Goal: Information Seeking & Learning: Learn about a topic

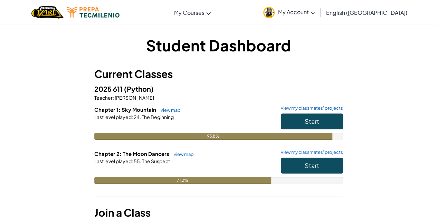
click at [194, 110] on h6 "Chapter 1: Sky Mountain view map view my classmates' projects" at bounding box center [218, 110] width 249 height 8
click at [189, 155] on link "view map" at bounding box center [181, 155] width 23 height 6
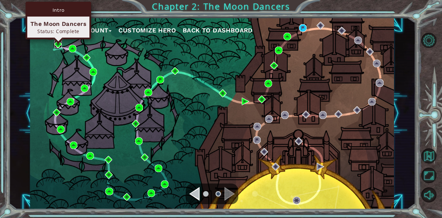
click at [58, 44] on img at bounding box center [58, 44] width 8 height 8
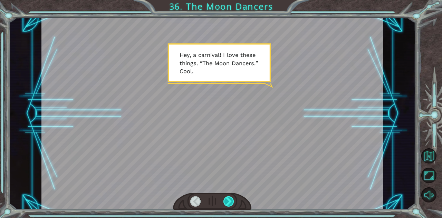
click at [230, 201] on div at bounding box center [228, 201] width 11 height 10
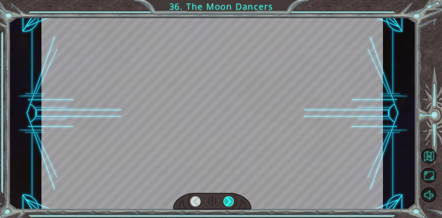
click at [230, 201] on div at bounding box center [228, 201] width 11 height 10
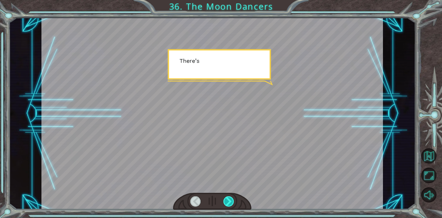
click at [230, 201] on div at bounding box center [228, 201] width 11 height 10
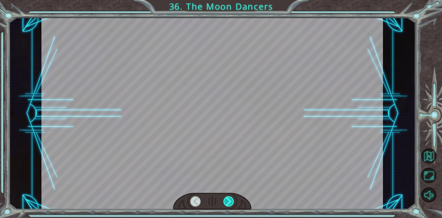
click at [230, 201] on div at bounding box center [228, 201] width 11 height 10
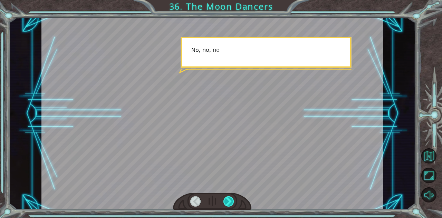
click at [230, 201] on div at bounding box center [228, 201] width 11 height 10
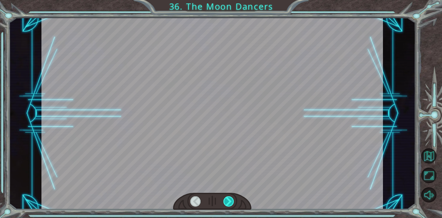
click at [230, 201] on div at bounding box center [228, 201] width 11 height 10
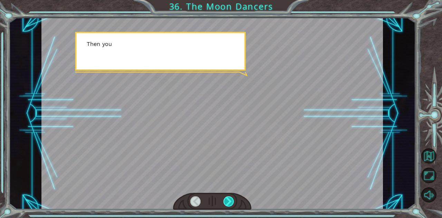
click at [230, 201] on div at bounding box center [228, 201] width 11 height 10
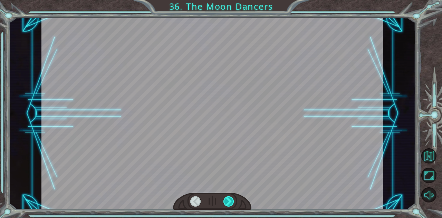
click at [230, 201] on div at bounding box center [228, 201] width 11 height 10
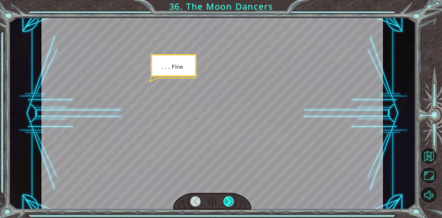
click at [230, 201] on div at bounding box center [228, 201] width 11 height 10
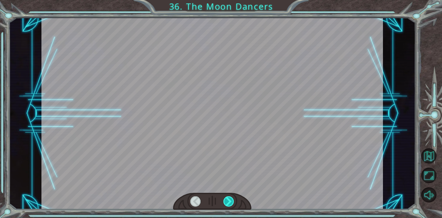
click at [230, 201] on div at bounding box center [228, 201] width 11 height 10
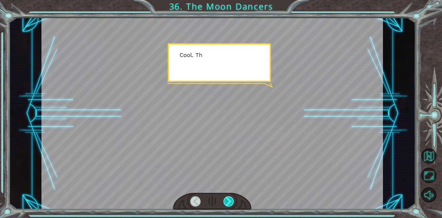
click at [230, 201] on div at bounding box center [228, 201] width 11 height 10
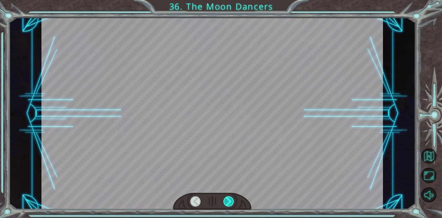
click at [230, 201] on div at bounding box center [228, 201] width 11 height 10
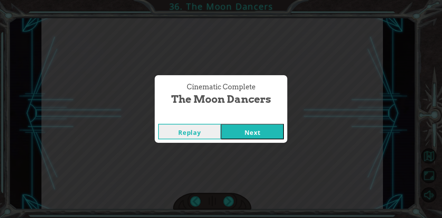
click at [230, 201] on div "Cinematic Complete The Moon Dancers Replay Next" at bounding box center [221, 109] width 442 height 218
click at [274, 128] on button "Next" at bounding box center [252, 132] width 63 height 16
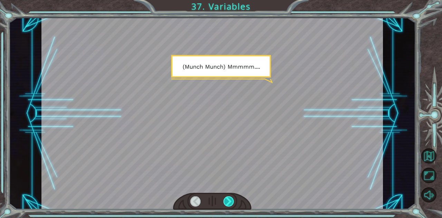
click at [229, 206] on div at bounding box center [228, 201] width 11 height 10
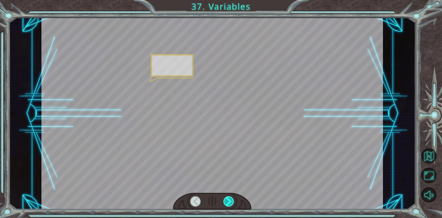
click at [229, 206] on div at bounding box center [228, 201] width 11 height 10
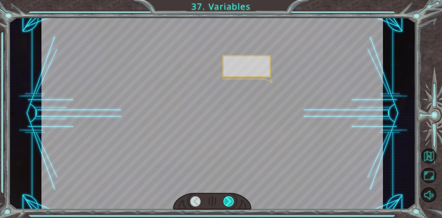
click at [229, 206] on div at bounding box center [228, 201] width 11 height 10
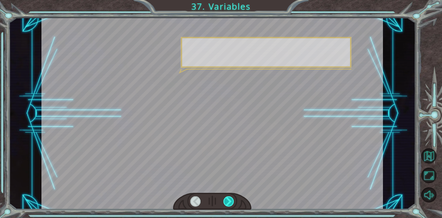
click at [229, 206] on div at bounding box center [228, 201] width 11 height 10
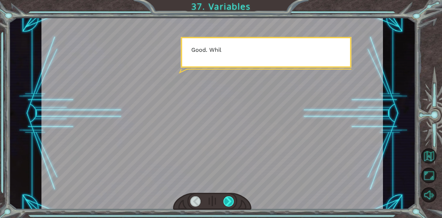
click at [229, 206] on div at bounding box center [228, 201] width 11 height 10
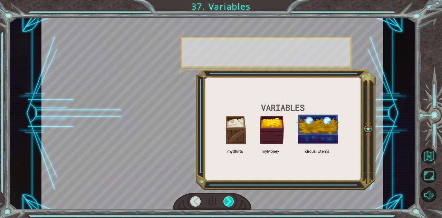
click at [229, 206] on div at bounding box center [228, 201] width 11 height 10
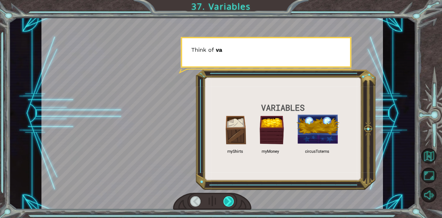
click at [229, 206] on div at bounding box center [228, 201] width 11 height 10
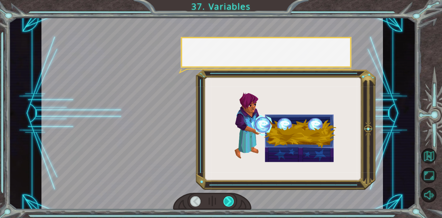
click at [229, 206] on div at bounding box center [228, 201] width 11 height 10
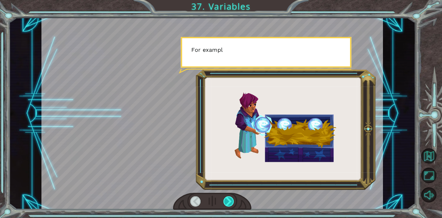
click at [229, 206] on div at bounding box center [228, 201] width 11 height 10
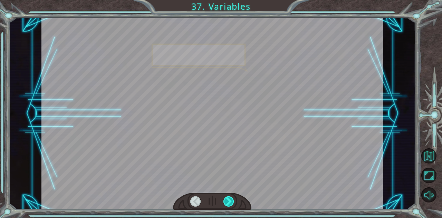
click at [229, 206] on div at bounding box center [228, 201] width 11 height 10
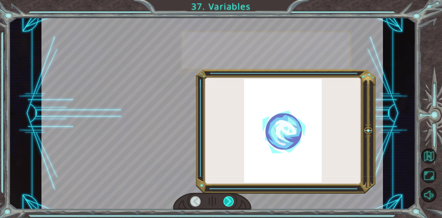
click at [229, 206] on div at bounding box center [228, 201] width 11 height 10
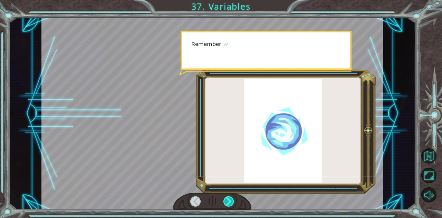
click at [229, 206] on div at bounding box center [228, 201] width 11 height 10
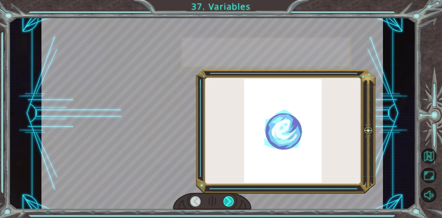
click at [229, 206] on div at bounding box center [228, 201] width 11 height 10
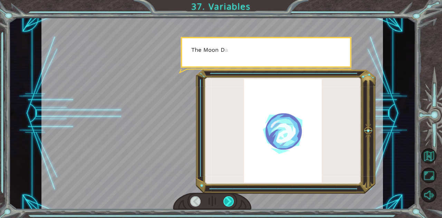
click at [229, 206] on div at bounding box center [228, 201] width 11 height 10
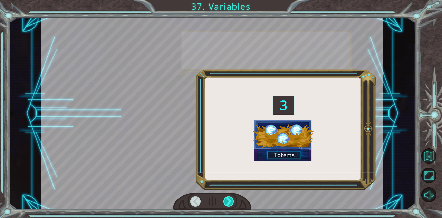
click at [229, 206] on div at bounding box center [228, 201] width 11 height 10
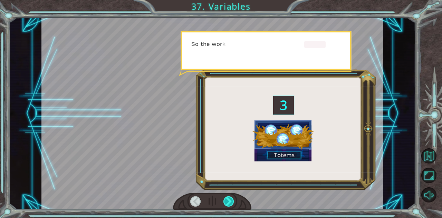
click at [229, 206] on div at bounding box center [228, 201] width 11 height 10
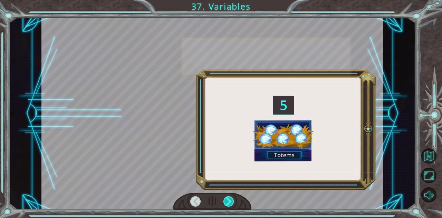
click at [229, 206] on div at bounding box center [228, 201] width 11 height 10
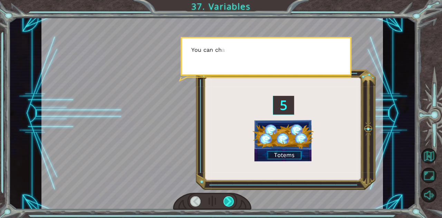
click at [229, 206] on div at bounding box center [228, 201] width 11 height 10
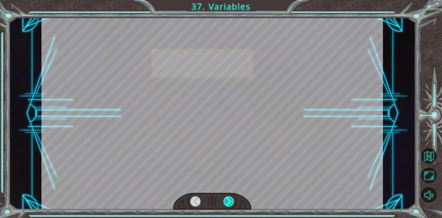
click at [229, 206] on div at bounding box center [228, 201] width 11 height 10
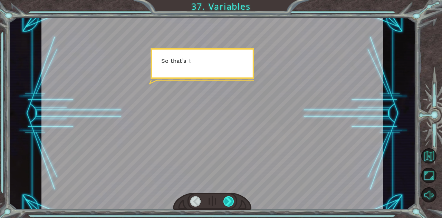
click at [229, 206] on div at bounding box center [228, 201] width 11 height 10
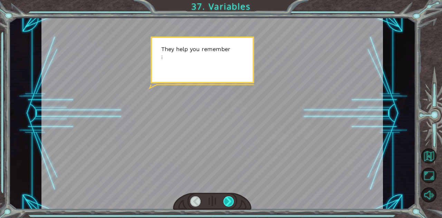
click at [229, 206] on div at bounding box center [228, 201] width 11 height 10
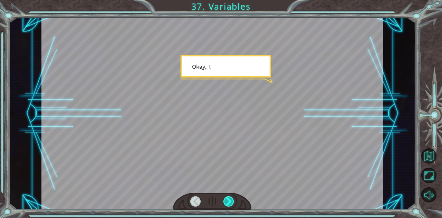
click at [229, 206] on div at bounding box center [228, 201] width 11 height 10
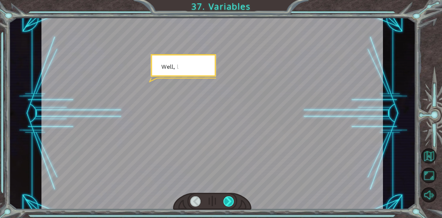
click at [229, 206] on div at bounding box center [228, 201] width 11 height 10
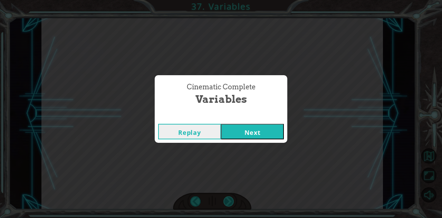
click at [229, 0] on div "( M u n c h M u n c h ) M m m m m . . . . H a p p y ? M u h - h u h . G o o d .…" at bounding box center [221, 0] width 442 height 0
click at [229, 206] on div "Cinematic Complete Variables Replay Next" at bounding box center [221, 109] width 442 height 218
click at [280, 133] on button "Next" at bounding box center [252, 132] width 63 height 16
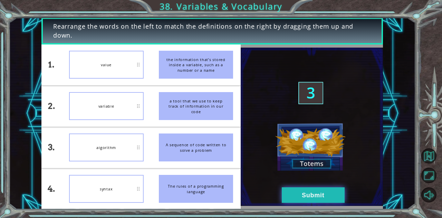
click at [307, 201] on button "Submit" at bounding box center [313, 195] width 63 height 16
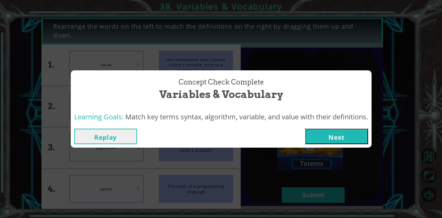
click at [345, 137] on button "Next" at bounding box center [336, 137] width 63 height 16
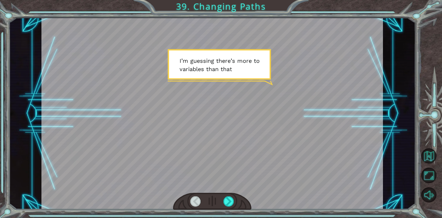
click at [345, 137] on div at bounding box center [211, 114] width 341 height 192
click at [236, 196] on div at bounding box center [212, 201] width 79 height 17
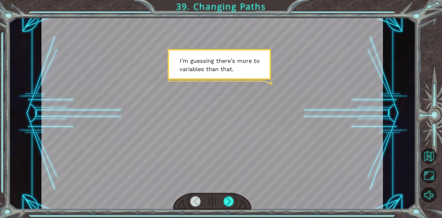
click at [236, 196] on div at bounding box center [212, 201] width 79 height 17
drag, startPoint x: 236, startPoint y: 196, endPoint x: 225, endPoint y: 210, distance: 17.7
click at [225, 210] on div "Temporary Text I ’ m g u e s s i n g t h e r e ’ s m o r e t o v a r i a b l e …" at bounding box center [221, 109] width 442 height 218
click at [226, 205] on div at bounding box center [228, 201] width 11 height 10
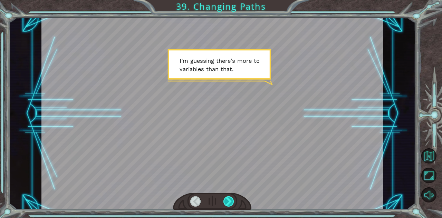
click at [226, 205] on div at bounding box center [228, 201] width 11 height 10
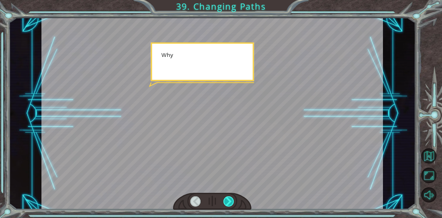
click at [226, 205] on div at bounding box center [228, 201] width 11 height 10
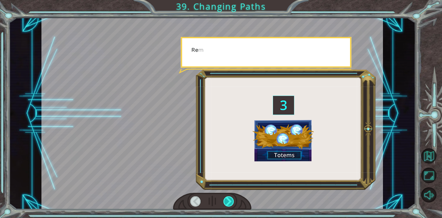
click at [226, 205] on div at bounding box center [228, 201] width 11 height 10
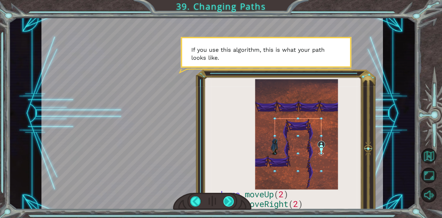
click at [226, 205] on div at bounding box center [228, 201] width 11 height 10
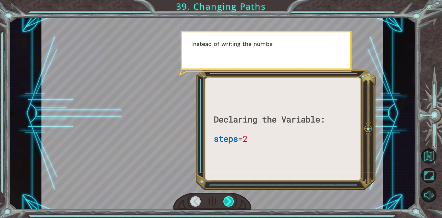
click at [226, 205] on div at bounding box center [228, 201] width 11 height 10
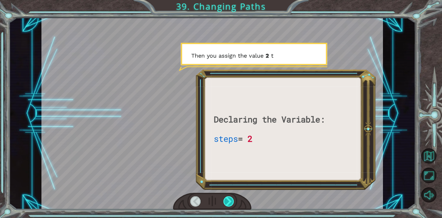
click at [226, 205] on div at bounding box center [228, 201] width 11 height 10
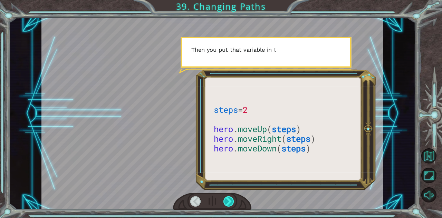
click at [226, 205] on div at bounding box center [228, 201] width 11 height 10
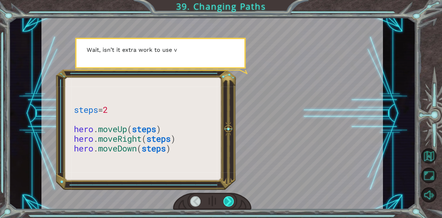
click at [226, 205] on div at bounding box center [228, 201] width 11 height 10
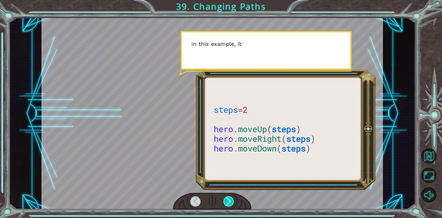
click at [226, 205] on div at bounding box center [228, 201] width 11 height 10
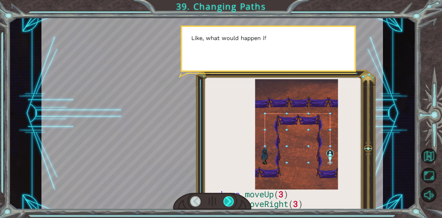
click at [226, 205] on div at bounding box center [228, 201] width 11 height 10
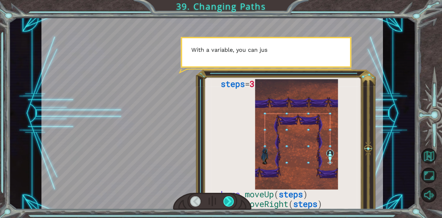
click at [226, 205] on div at bounding box center [228, 201] width 11 height 10
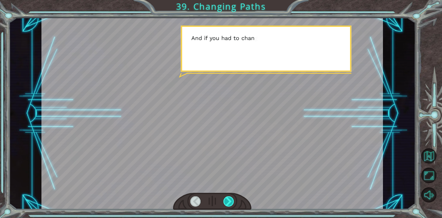
click at [226, 205] on div at bounding box center [228, 201] width 11 height 10
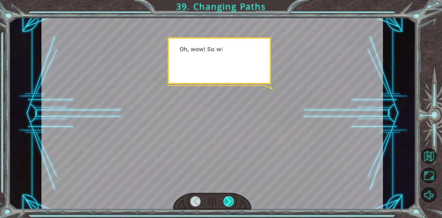
click at [226, 205] on div at bounding box center [228, 201] width 11 height 10
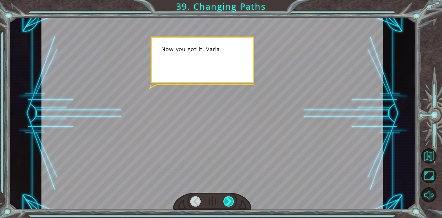
click at [226, 205] on div at bounding box center [228, 201] width 11 height 10
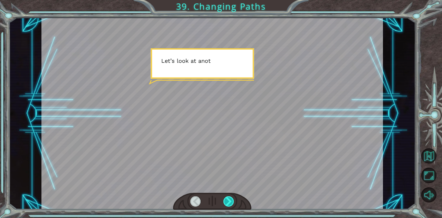
click at [226, 205] on div at bounding box center [228, 201] width 11 height 10
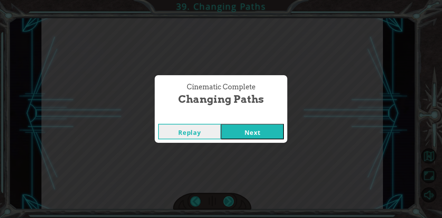
click at [226, 205] on div "Cinematic Complete Changing Paths Replay Next" at bounding box center [221, 109] width 442 height 218
click at [264, 124] on button "Next" at bounding box center [252, 132] width 63 height 16
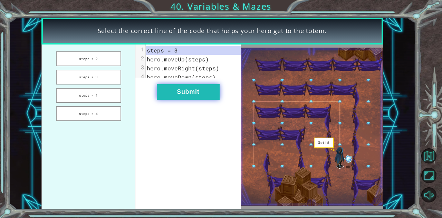
click at [177, 100] on button "Submit" at bounding box center [188, 92] width 63 height 16
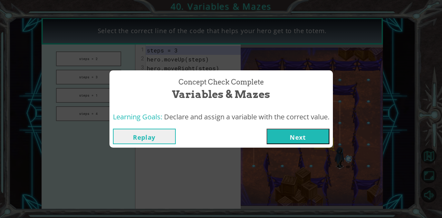
click at [295, 138] on button "Next" at bounding box center [297, 137] width 63 height 16
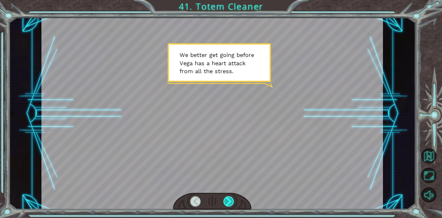
click at [232, 199] on div at bounding box center [228, 201] width 11 height 10
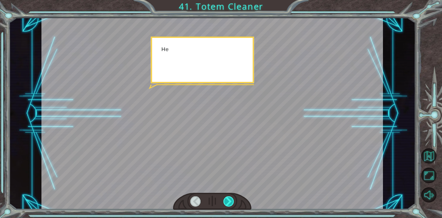
click at [232, 199] on div at bounding box center [228, 201] width 11 height 10
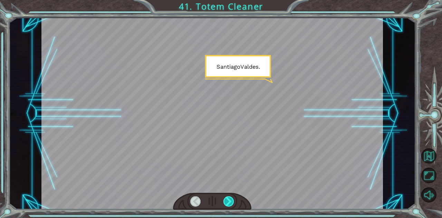
click at [232, 199] on div at bounding box center [228, 201] width 11 height 10
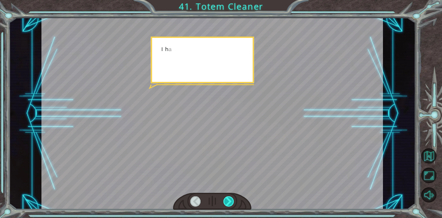
click at [232, 199] on div at bounding box center [228, 201] width 11 height 10
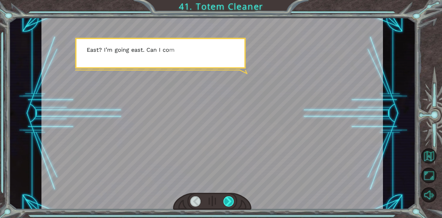
click at [232, 199] on div at bounding box center [228, 201] width 11 height 10
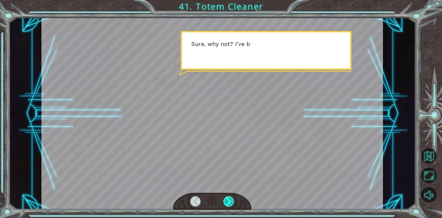
click at [232, 199] on div at bounding box center [228, 201] width 11 height 10
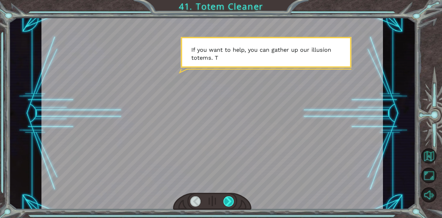
click at [232, 199] on div at bounding box center [228, 201] width 11 height 10
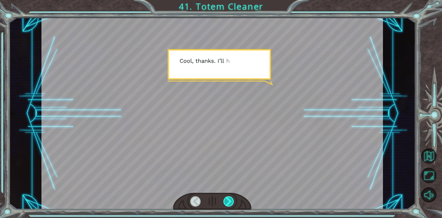
click at [232, 199] on div at bounding box center [228, 201] width 11 height 10
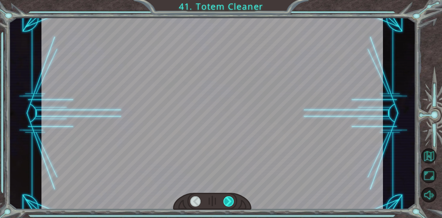
click at [232, 199] on div at bounding box center [228, 201] width 11 height 10
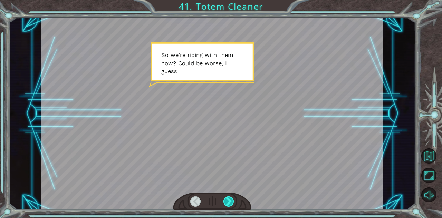
click at [232, 199] on div at bounding box center [228, 201] width 11 height 10
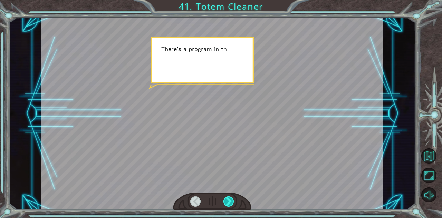
click at [232, 199] on div at bounding box center [228, 201] width 11 height 10
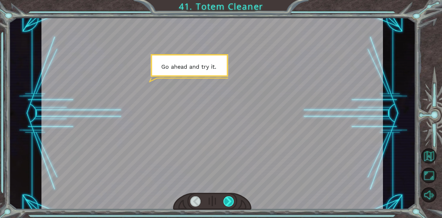
click at [232, 199] on div at bounding box center [228, 201] width 11 height 10
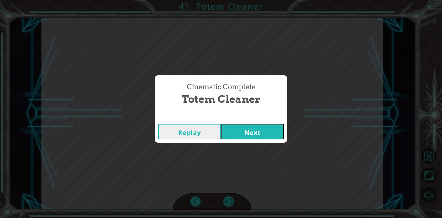
click at [232, 199] on div "Cinematic Complete Totem Cleaner Replay Next" at bounding box center [221, 109] width 442 height 218
click at [253, 134] on button "Next" at bounding box center [252, 132] width 63 height 16
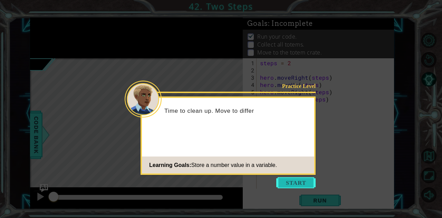
click at [289, 180] on button "Start" at bounding box center [295, 182] width 39 height 11
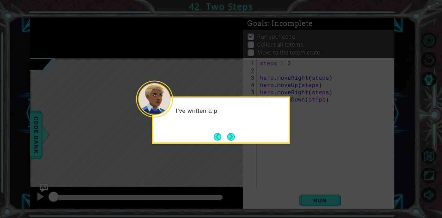
click at [336, 158] on icon at bounding box center [221, 109] width 442 height 218
click at [233, 135] on button "Next" at bounding box center [231, 137] width 8 height 8
click at [233, 135] on icon at bounding box center [221, 109] width 442 height 218
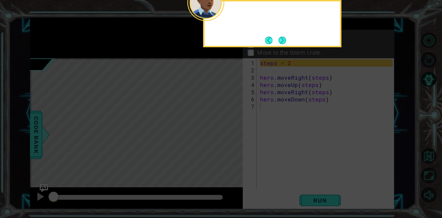
click at [233, 135] on icon at bounding box center [221, 32] width 442 height 371
drag, startPoint x: 233, startPoint y: 135, endPoint x: 283, endPoint y: 40, distance: 106.8
click at [283, 40] on body "1 ההההההההההההההההההההההההההההההההההההההההההההההההההההההההההההההההההההההההההההה…" at bounding box center [221, 109] width 442 height 218
click at [283, 40] on button "Next" at bounding box center [282, 41] width 8 height 8
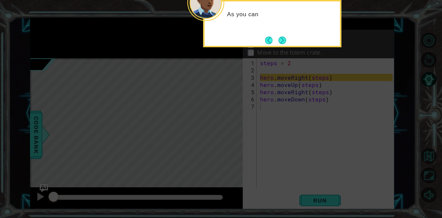
click at [283, 40] on button "Next" at bounding box center [282, 41] width 8 height 8
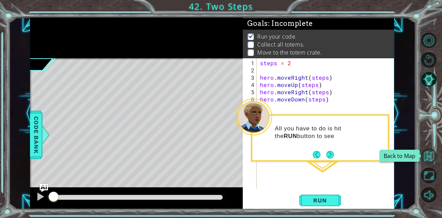
click at [431, 157] on button "Back to Map" at bounding box center [428, 155] width 15 height 15
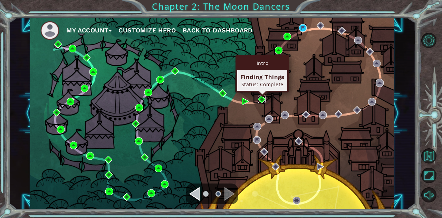
click at [260, 100] on img at bounding box center [262, 100] width 8 height 8
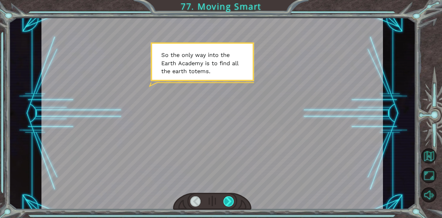
click at [232, 203] on div at bounding box center [228, 201] width 11 height 10
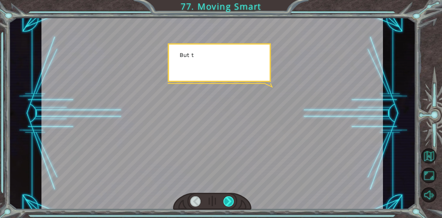
click at [232, 203] on div at bounding box center [228, 201] width 11 height 10
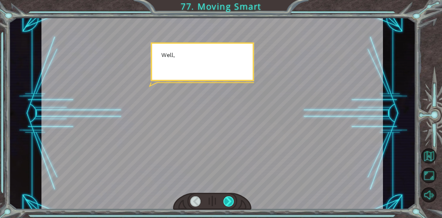
click at [232, 203] on div at bounding box center [228, 201] width 11 height 10
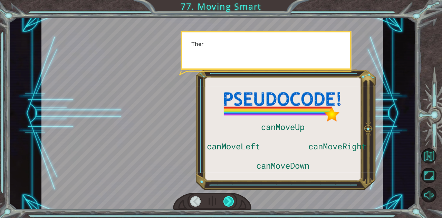
click at [232, 203] on div at bounding box center [228, 201] width 11 height 10
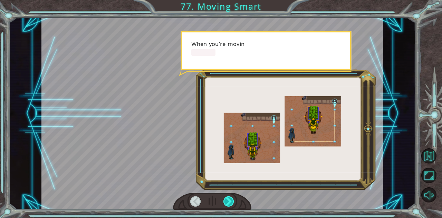
click at [232, 203] on div at bounding box center [228, 201] width 11 height 10
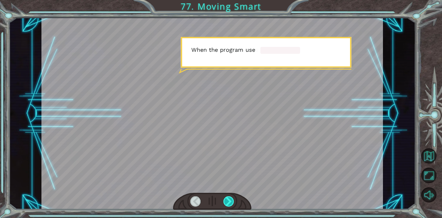
click at [232, 203] on div at bounding box center [228, 201] width 11 height 10
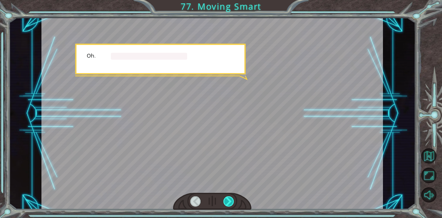
click at [232, 203] on div at bounding box center [228, 201] width 11 height 10
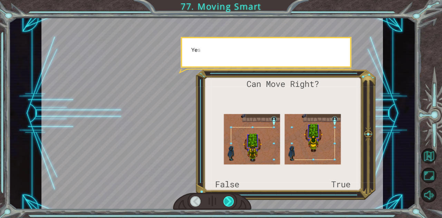
click at [232, 203] on div at bounding box center [228, 201] width 11 height 10
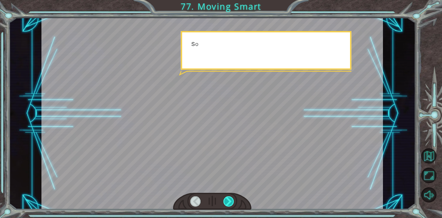
click at [232, 203] on div at bounding box center [228, 201] width 11 height 10
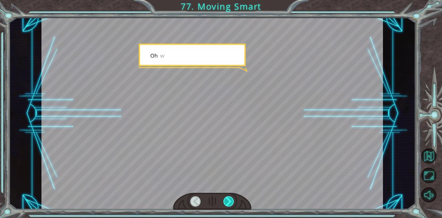
click at [232, 203] on div at bounding box center [228, 201] width 11 height 10
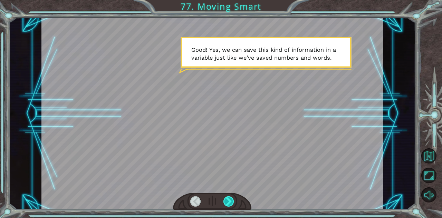
click at [232, 203] on div at bounding box center [228, 201] width 11 height 10
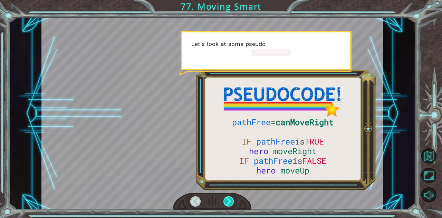
click at [232, 203] on div at bounding box center [228, 201] width 11 height 10
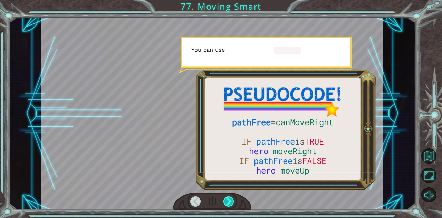
click at [232, 203] on div at bounding box center [228, 201] width 11 height 10
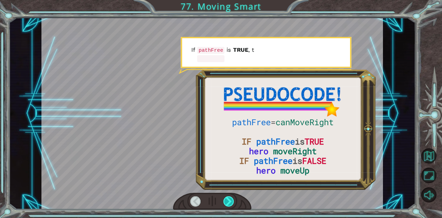
click at [232, 203] on div at bounding box center [228, 201] width 11 height 10
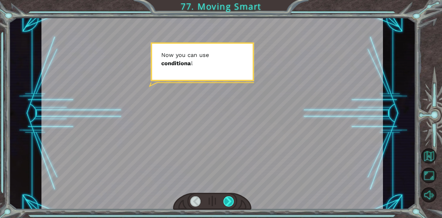
click at [232, 203] on div at bounding box center [228, 201] width 11 height 10
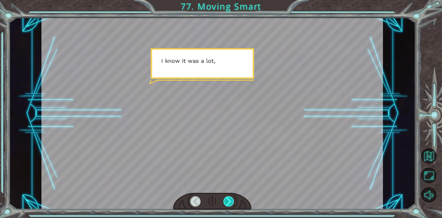
click at [232, 203] on div at bounding box center [228, 201] width 11 height 10
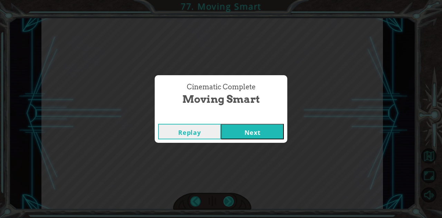
click at [232, 203] on div "Cinematic Complete Moving Smart Replay Next" at bounding box center [221, 109] width 442 height 218
click at [263, 131] on button "Next" at bounding box center [252, 132] width 63 height 16
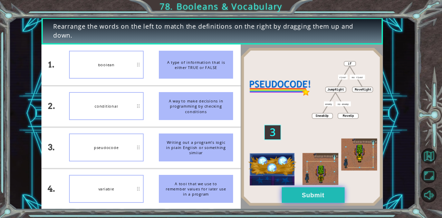
click at [298, 199] on button "Submit" at bounding box center [313, 195] width 63 height 16
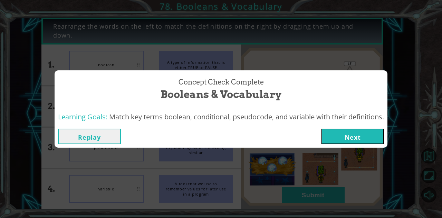
click at [356, 144] on button "Next" at bounding box center [352, 137] width 63 height 16
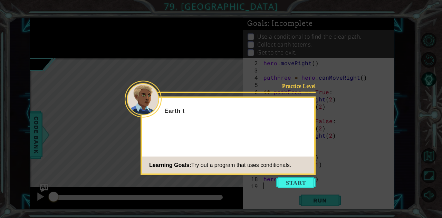
scroll to position [7, 0]
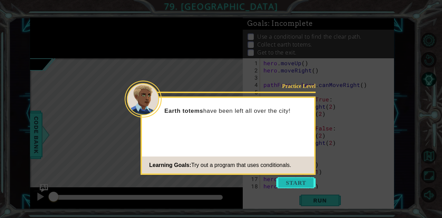
click at [290, 181] on button "Start" at bounding box center [295, 182] width 39 height 11
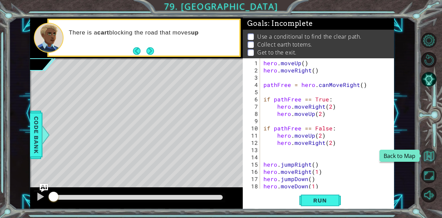
click at [429, 152] on button "Back to Map" at bounding box center [428, 155] width 15 height 15
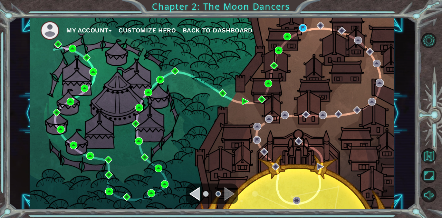
click at [302, 113] on div "My Account Customize Hero Back to Dashboard" at bounding box center [212, 114] width 364 height 192
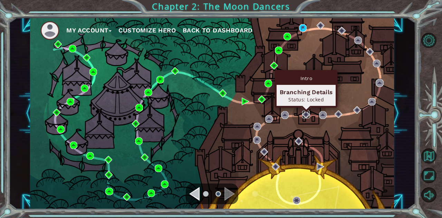
click at [305, 114] on img at bounding box center [306, 115] width 8 height 8
